Goal: Task Accomplishment & Management: Use online tool/utility

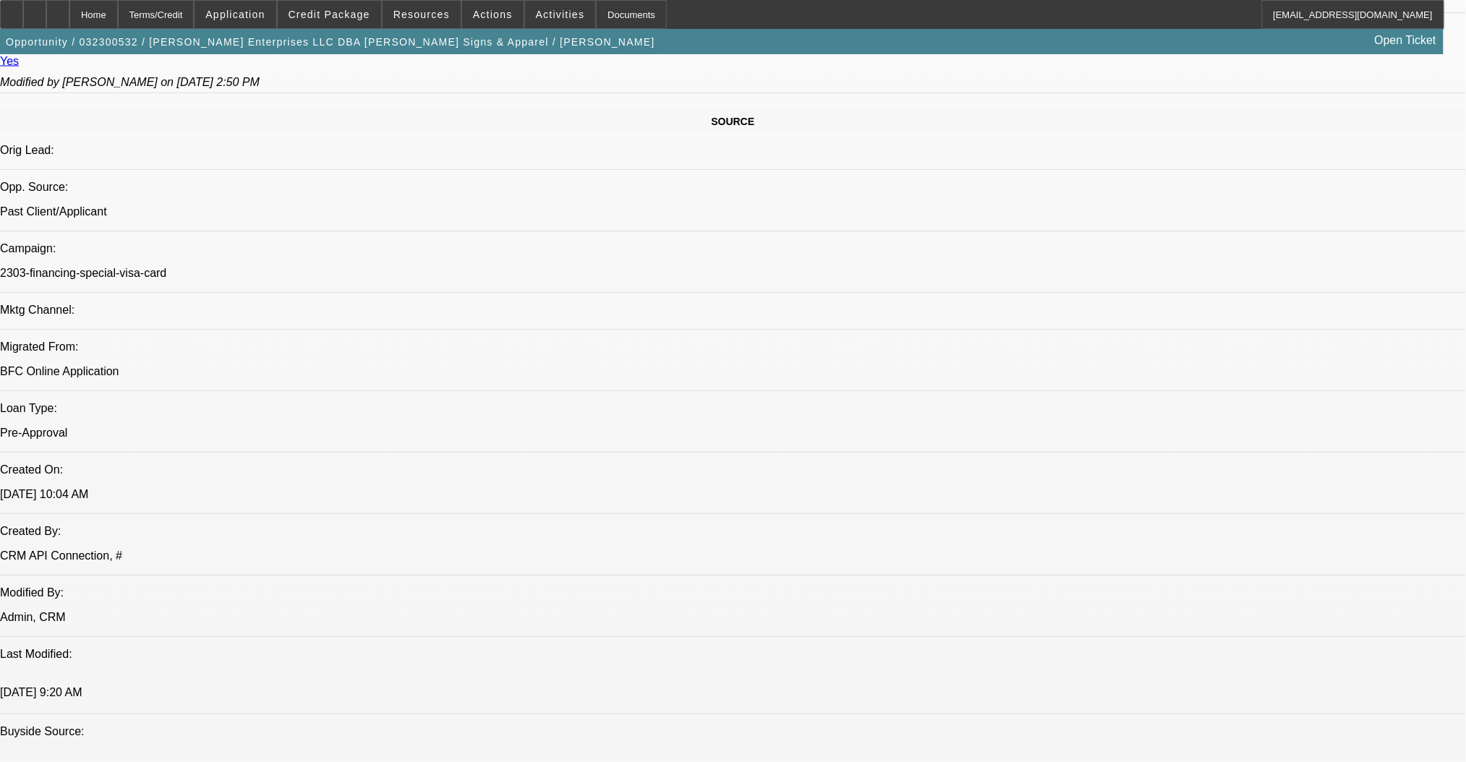
select select "0"
select select "3"
select select "0"
select select "6"
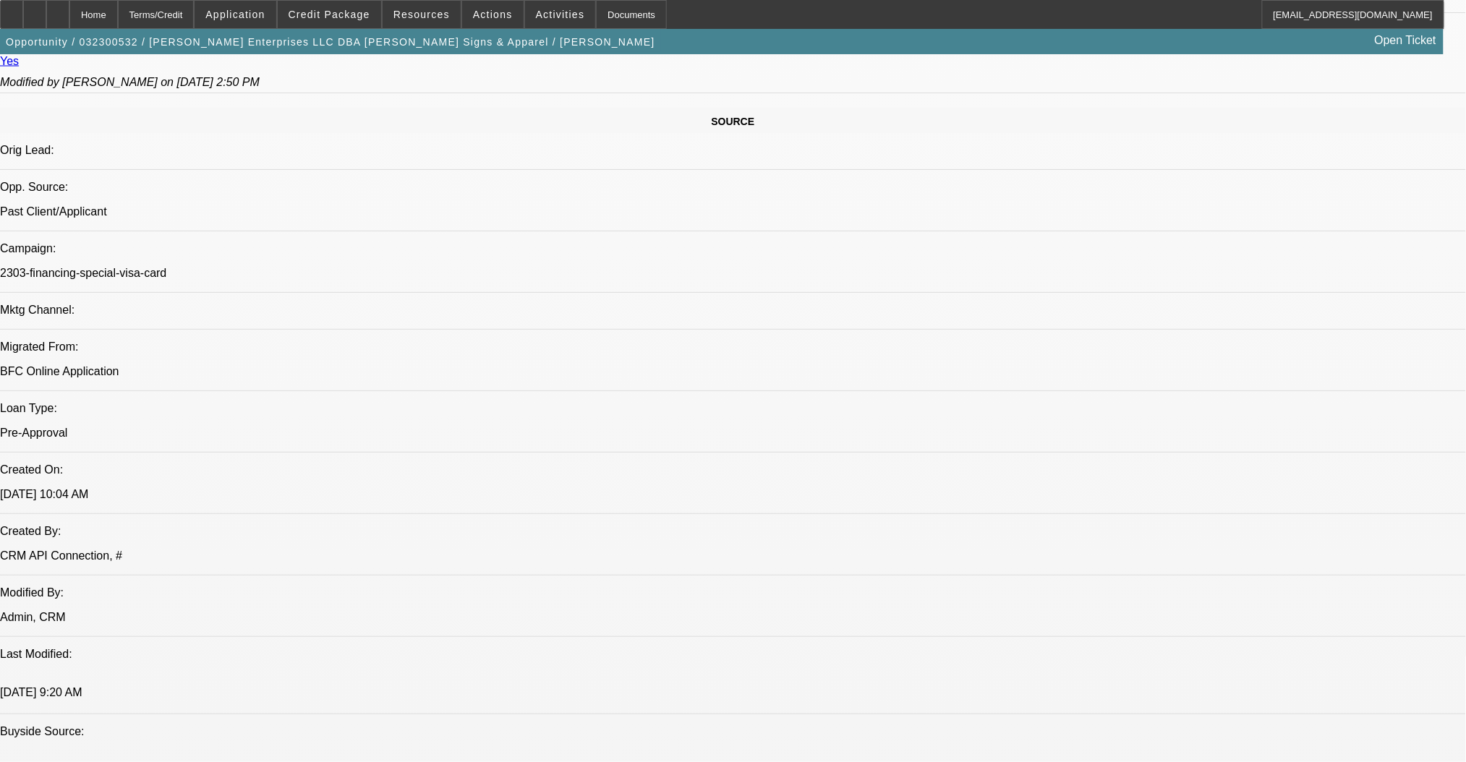
select select "0"
select select "3"
select select "0"
select select "6"
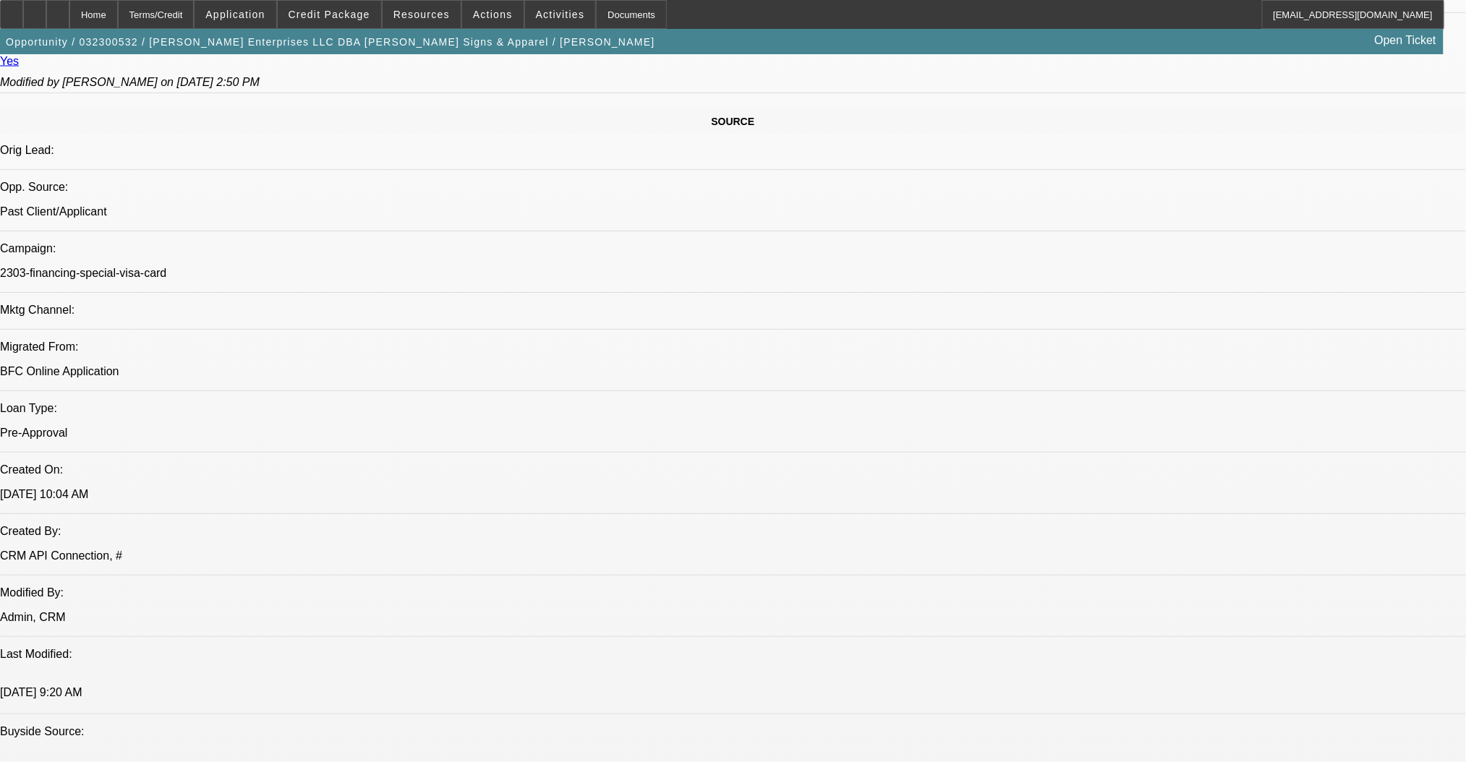
select select "0"
select select "3"
select select "0"
select select "6"
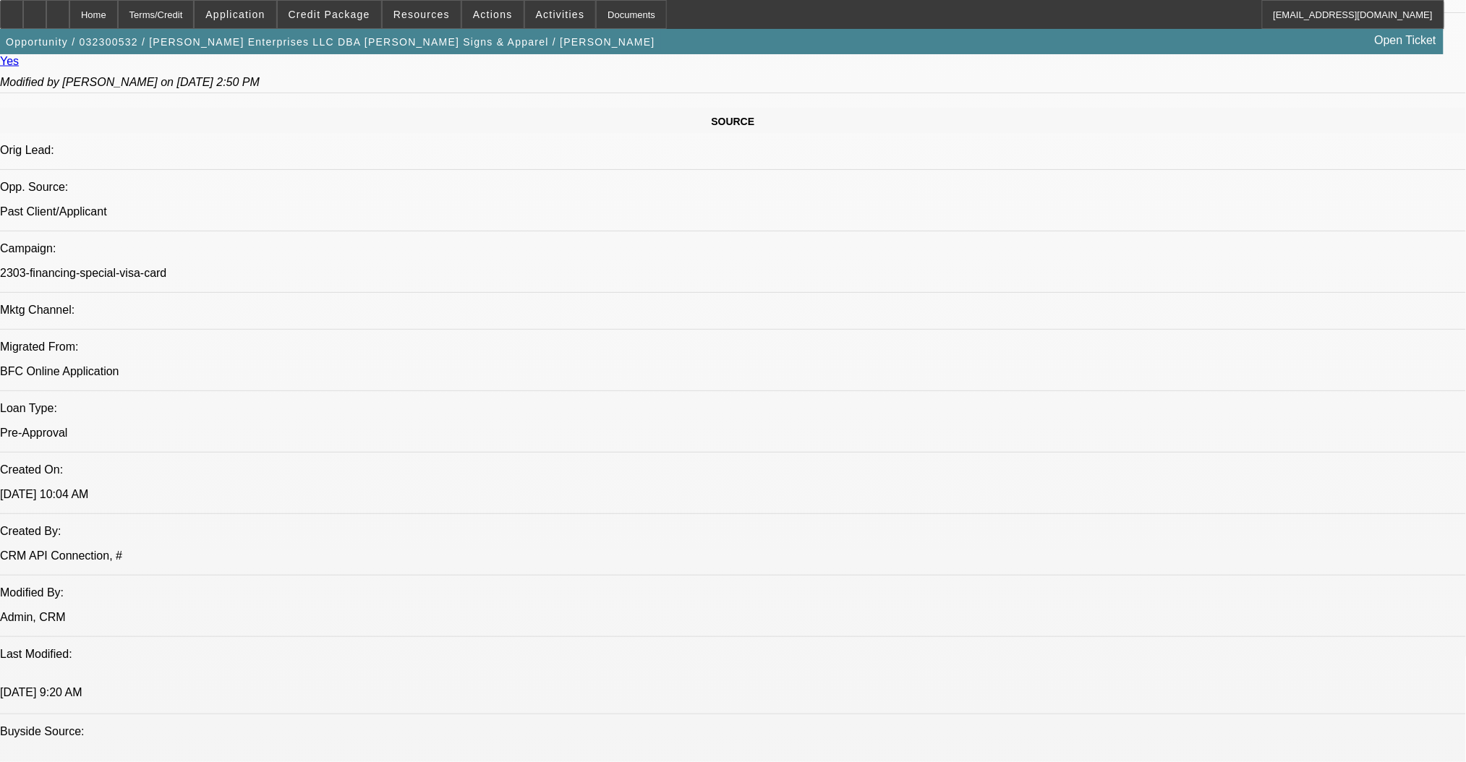
select select "0"
select select "3"
select select "0"
select select "6"
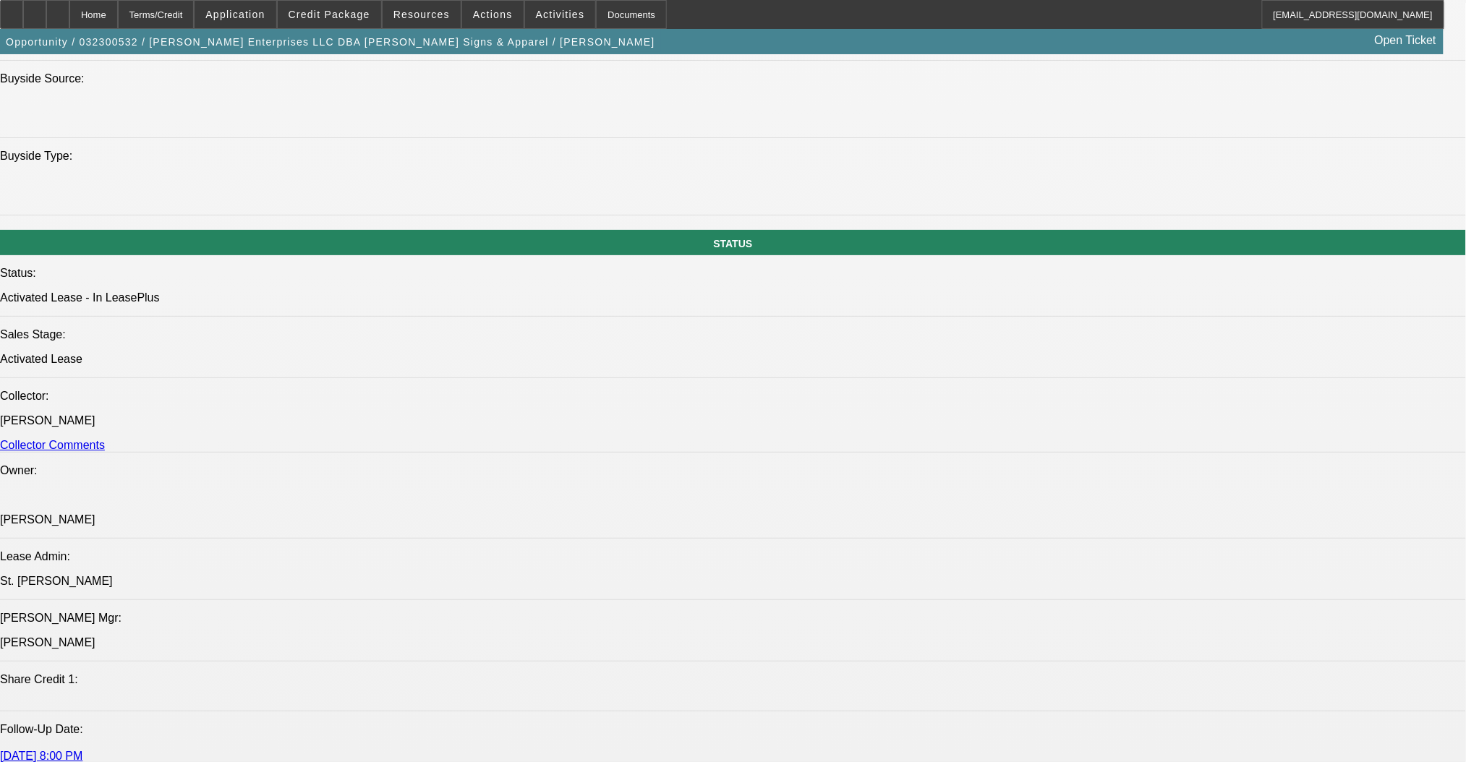
scroll to position [1638, 0]
